Goal: Information Seeking & Learning: Learn about a topic

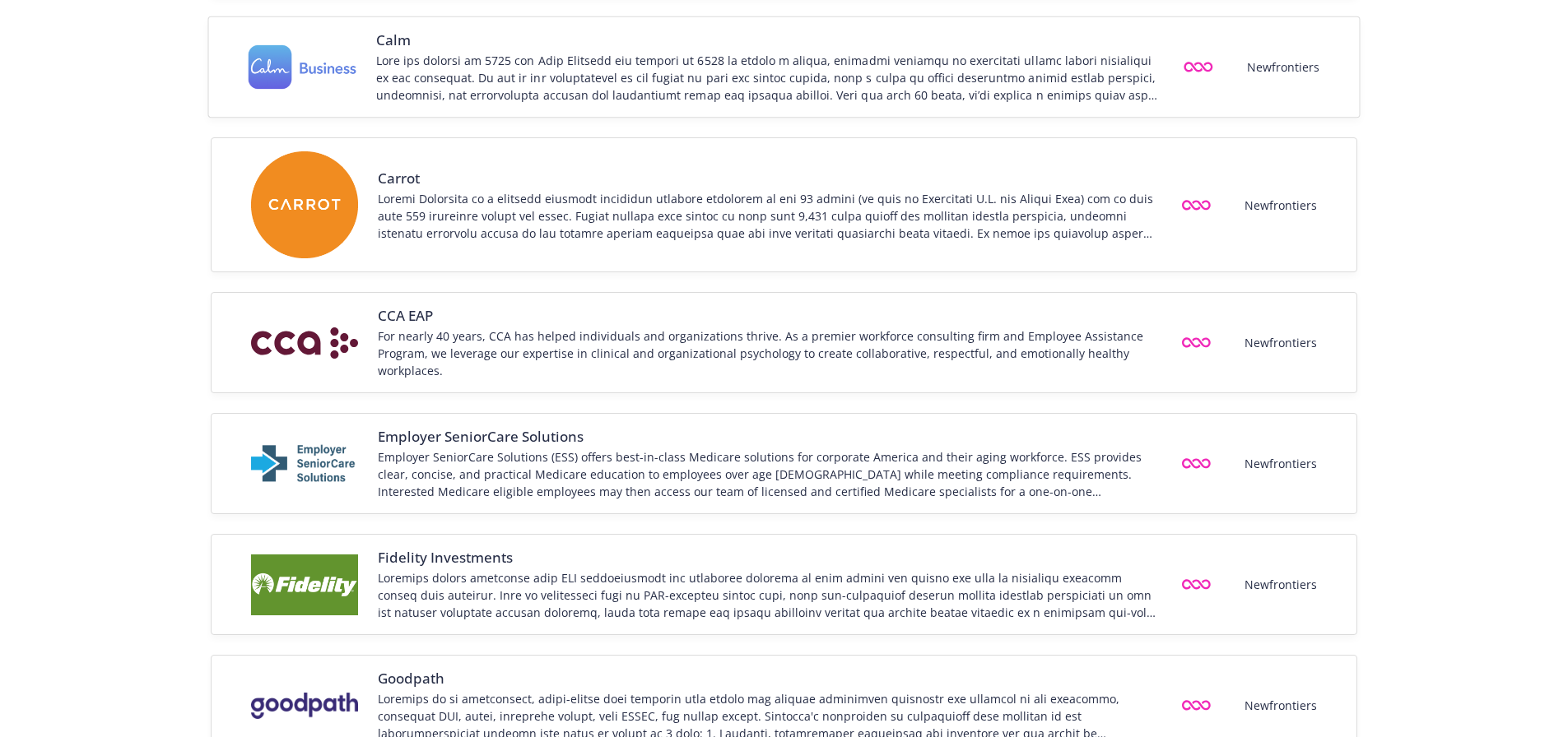
scroll to position [576, 0]
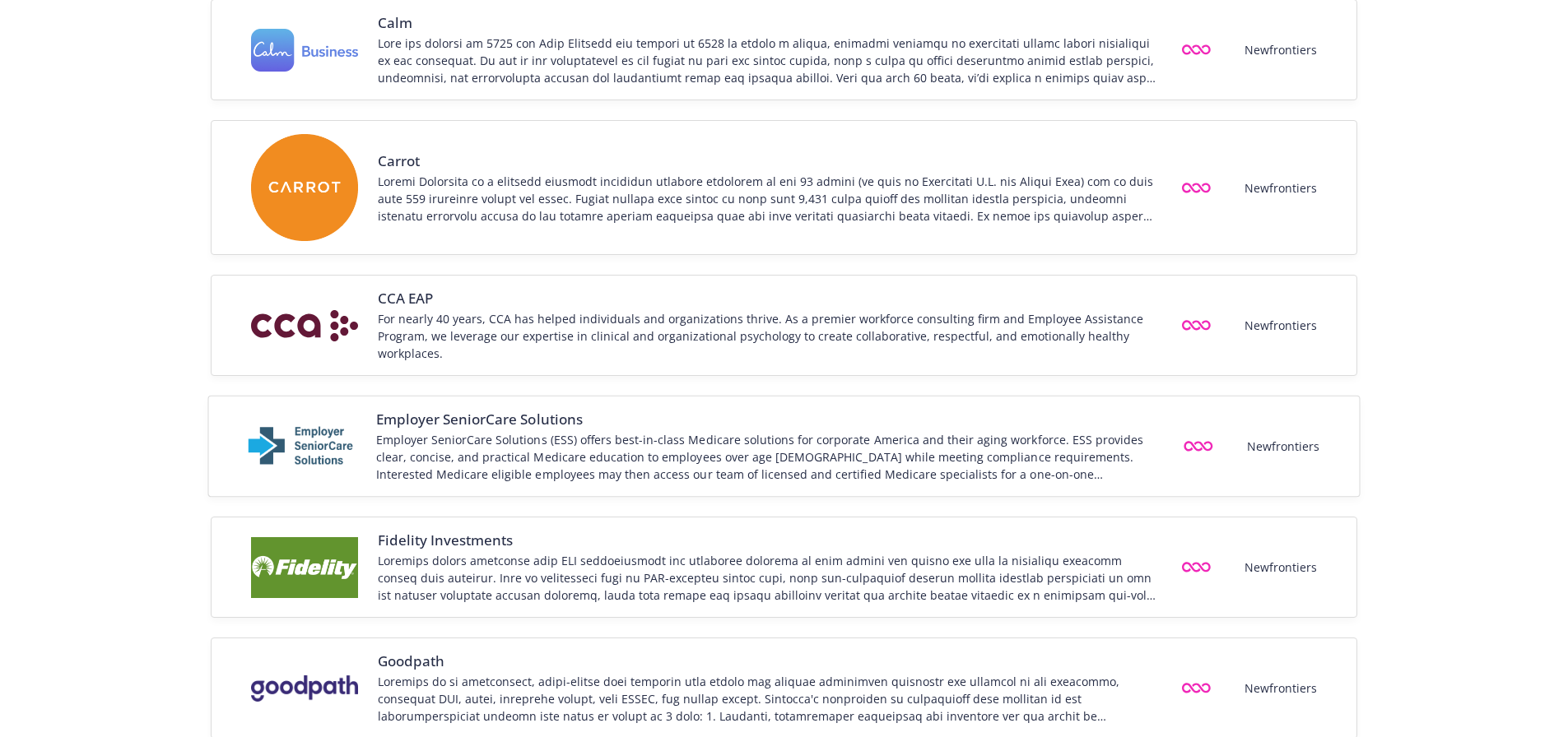
click at [957, 437] on div "Employer SeniorCare Solutions (ESS) offers best-in-class Medicare solutions for…" at bounding box center [768, 456] width 784 height 52
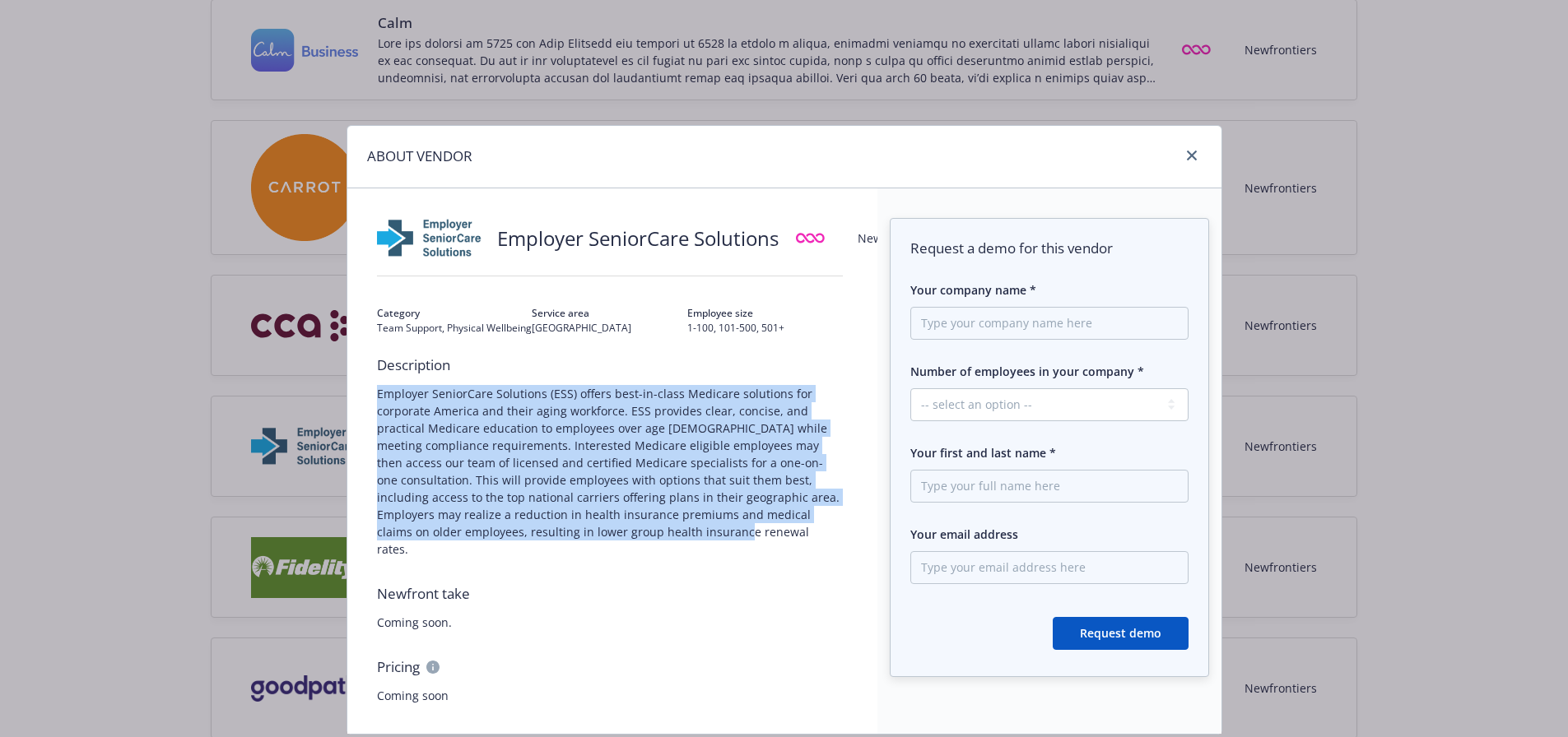
drag, startPoint x: 371, startPoint y: 388, endPoint x: 679, endPoint y: 546, distance: 346.2
click at [679, 546] on div "Description Employer SeniorCare Solutions (ESS) offers best-in-class Medicare s…" at bounding box center [610, 529] width 466 height 349
copy span "Employer SeniorCare Solutions (ESS) offers best-in-class Medicare solutions for…"
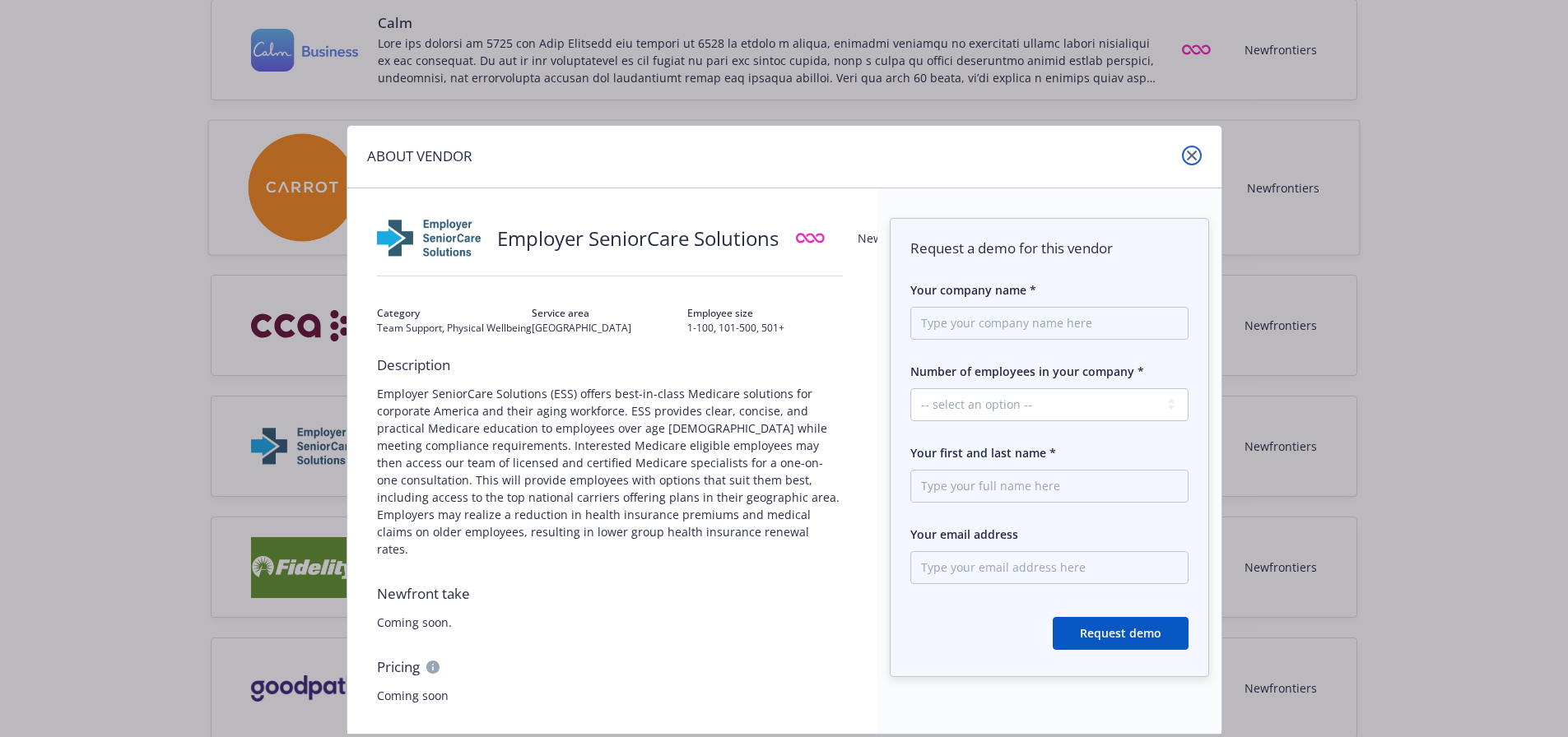
click at [1187, 152] on icon "close" at bounding box center [1192, 155] width 10 height 10
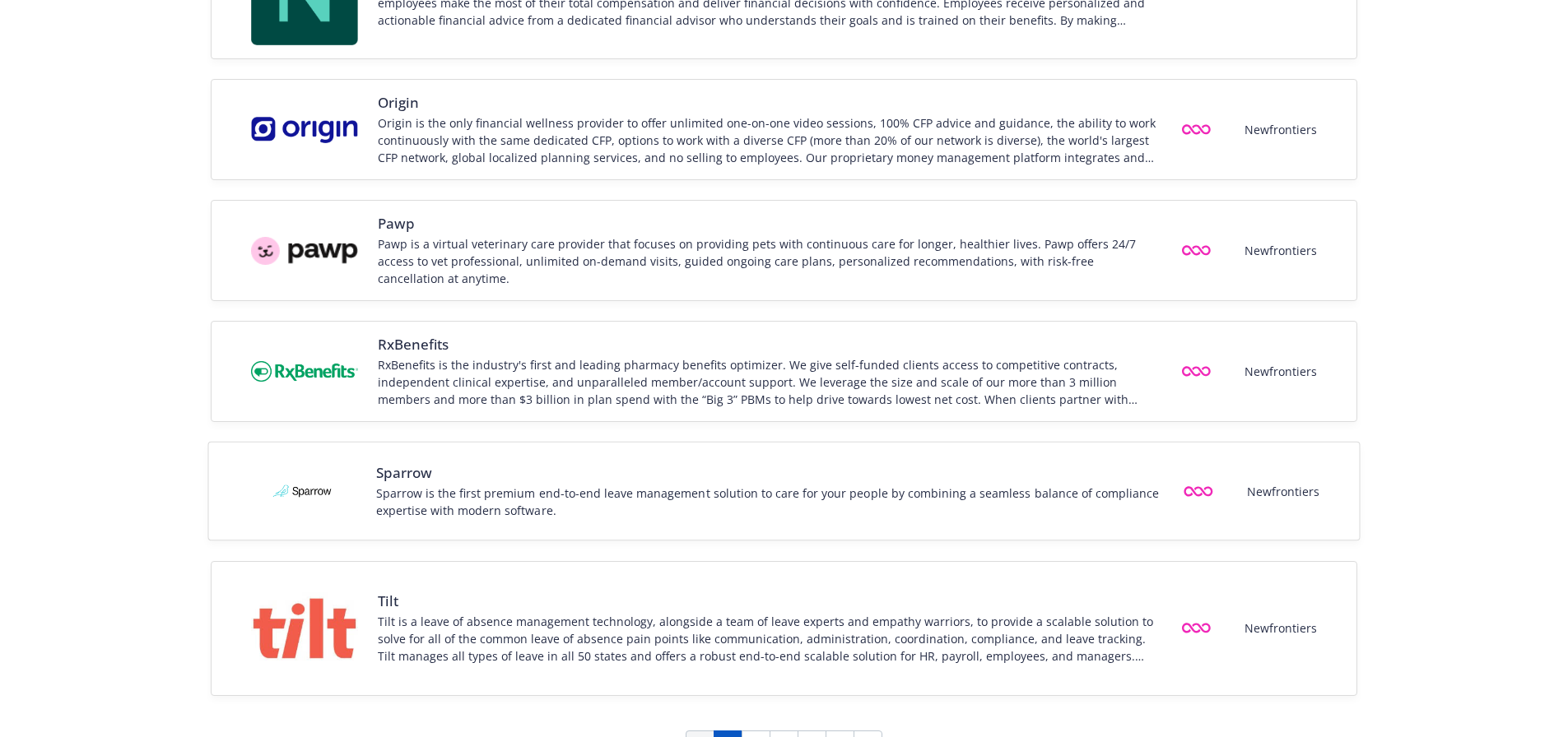
scroll to position [2140, 0]
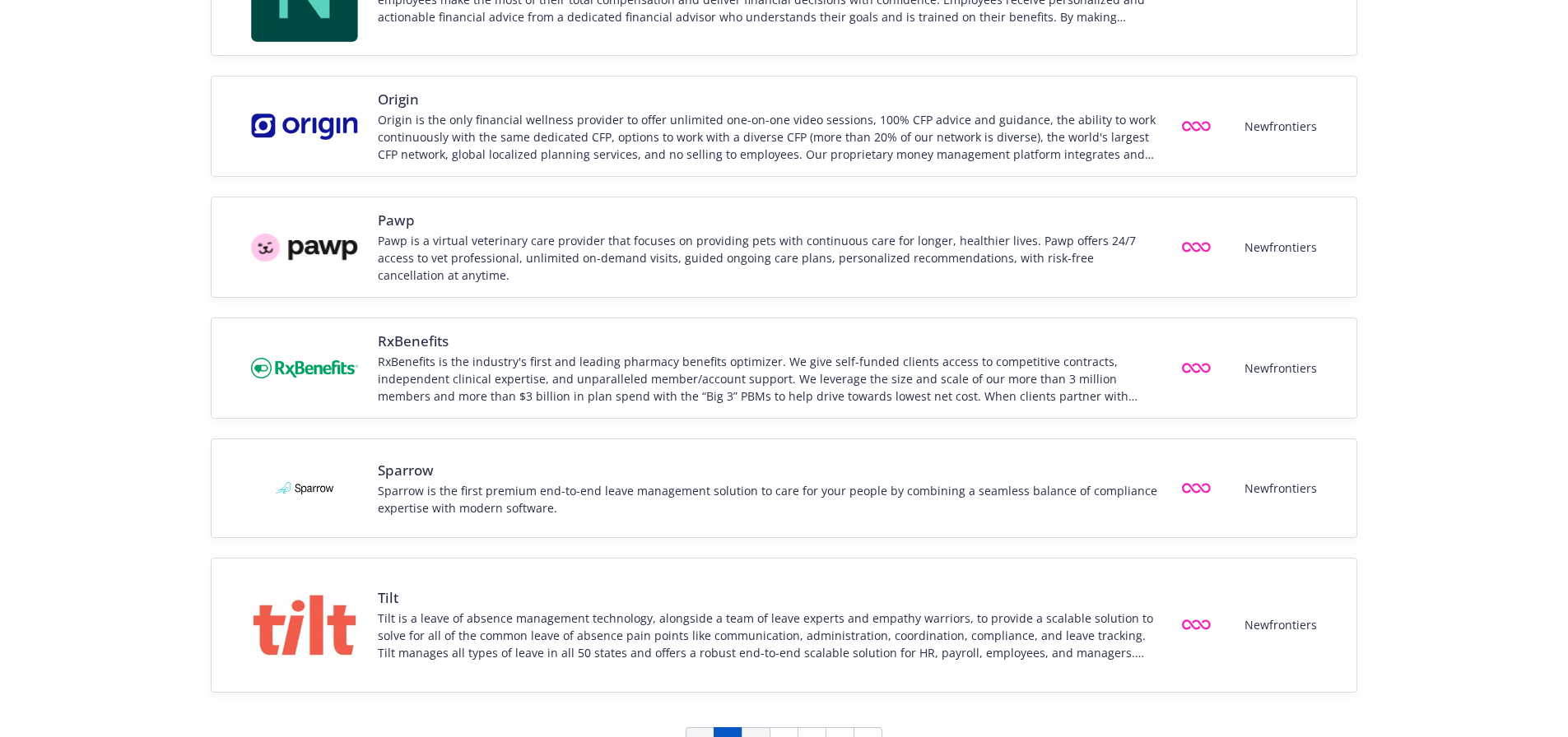
click at [753, 728] on link "2" at bounding box center [756, 742] width 29 height 30
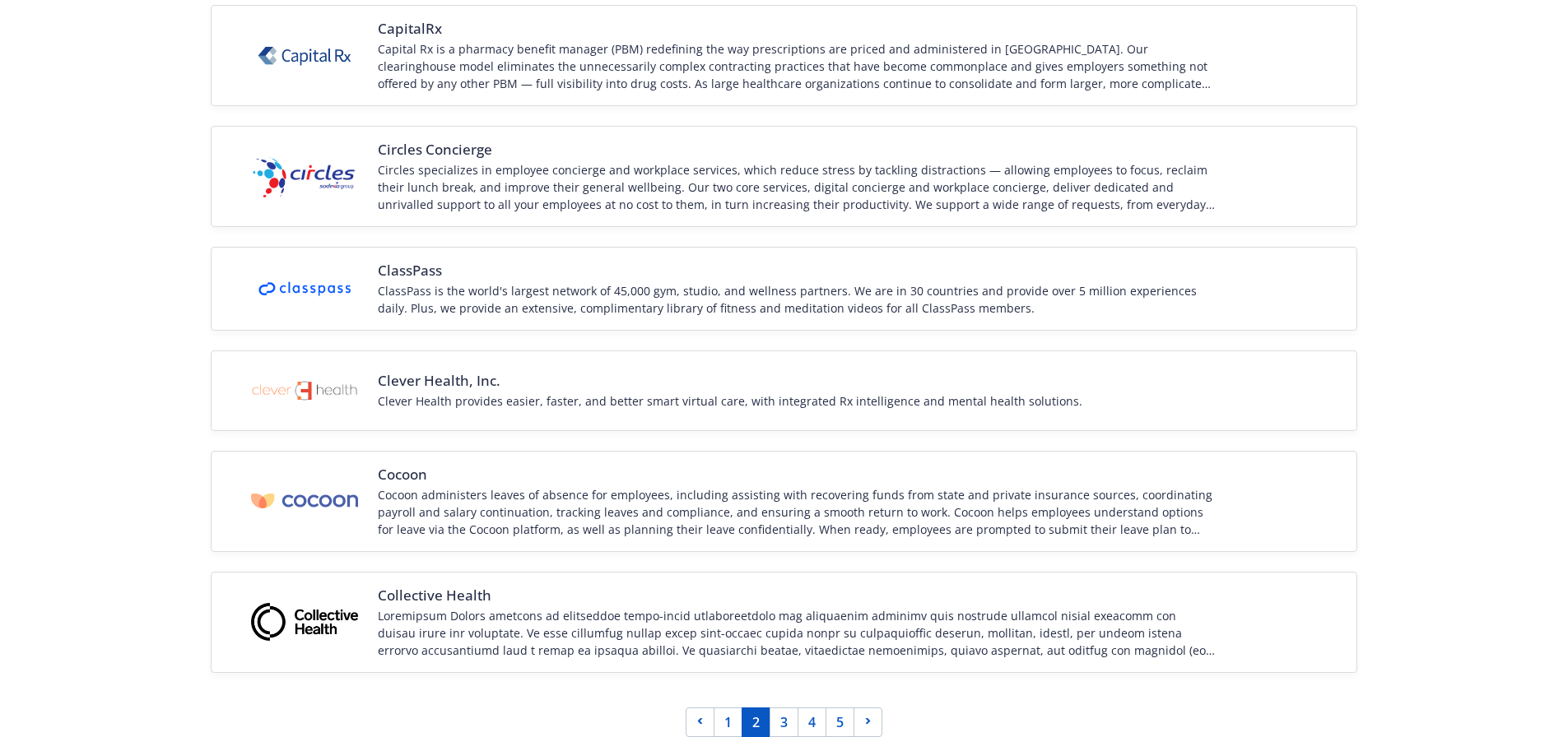
scroll to position [2027, 0]
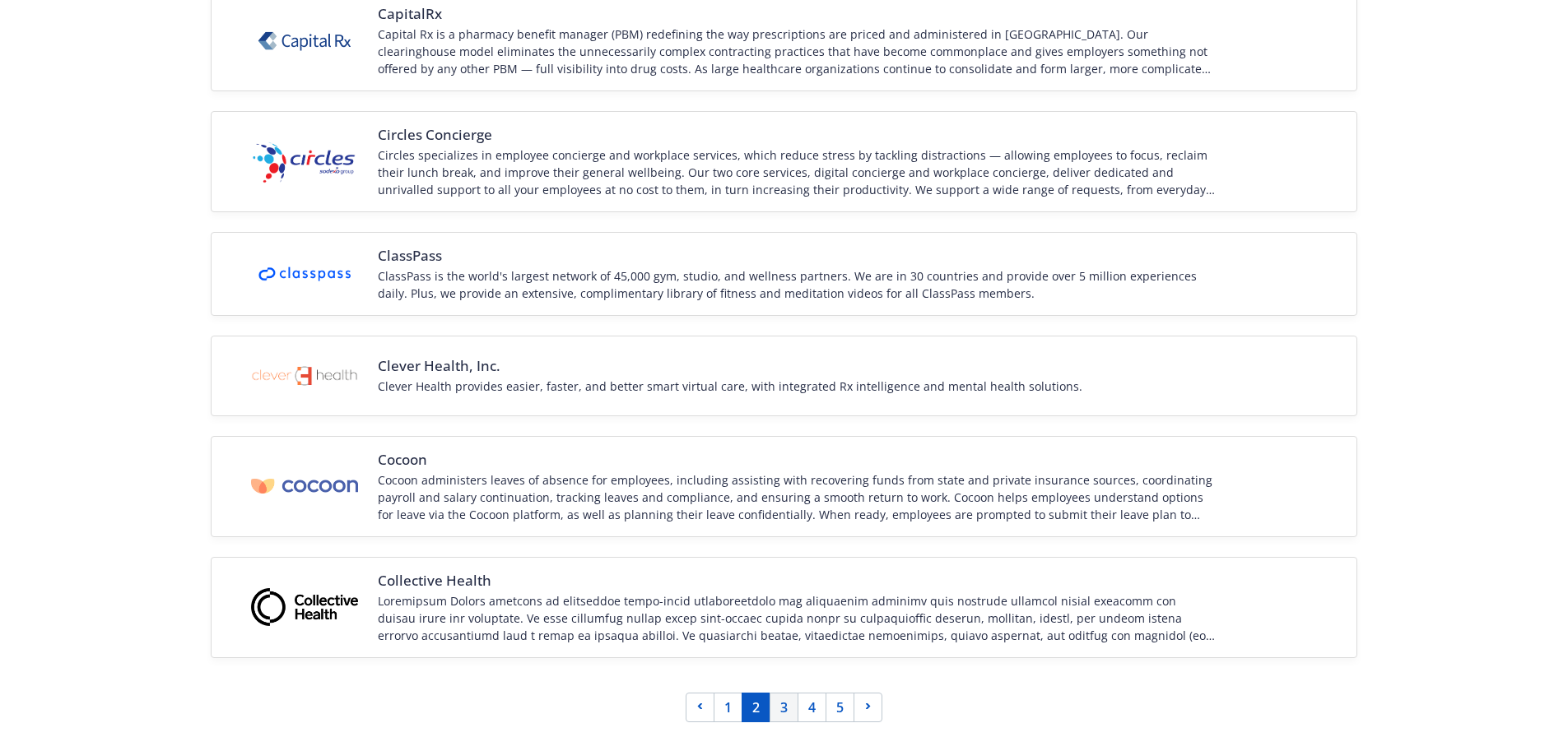
click at [784, 713] on link "3" at bounding box center [784, 708] width 29 height 30
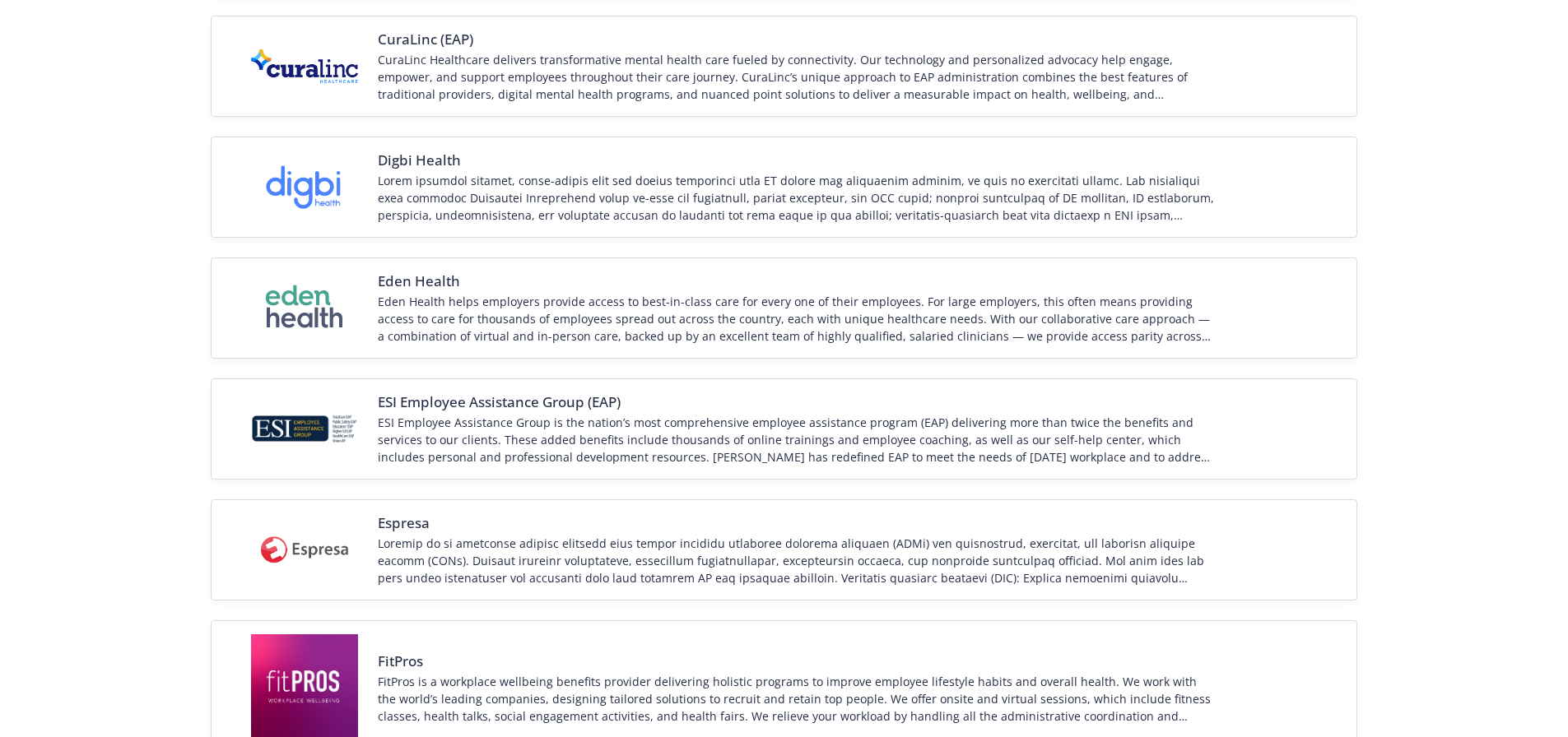
scroll to position [413, 0]
